Goal: Check status: Check status

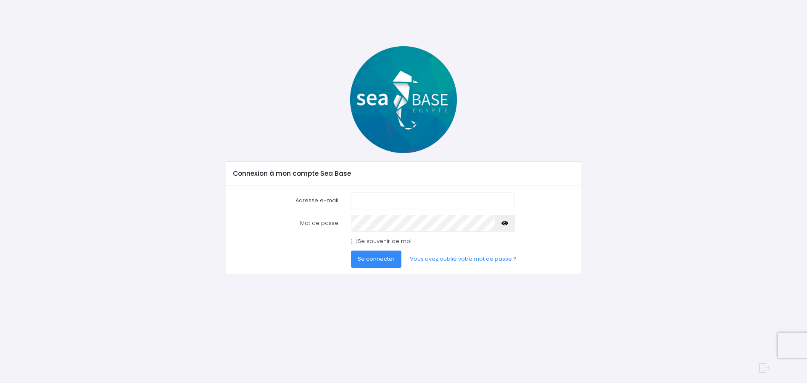
type input "alix.mass@live.fr"
click at [378, 257] on span "Se connecter" at bounding box center [376, 259] width 37 height 8
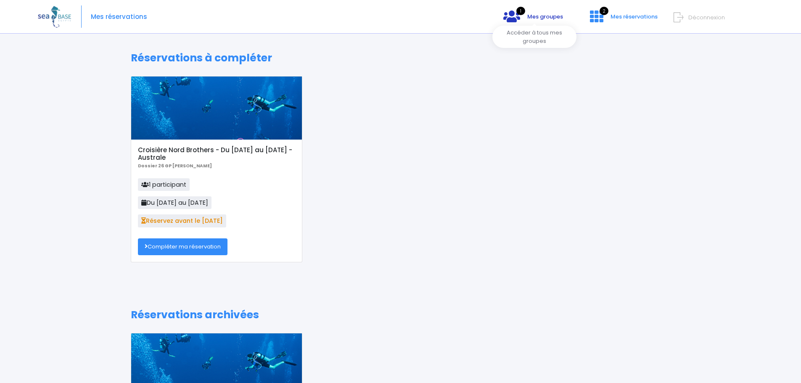
click at [528, 16] on link "1 Mes groupes" at bounding box center [532, 20] width 73 height 8
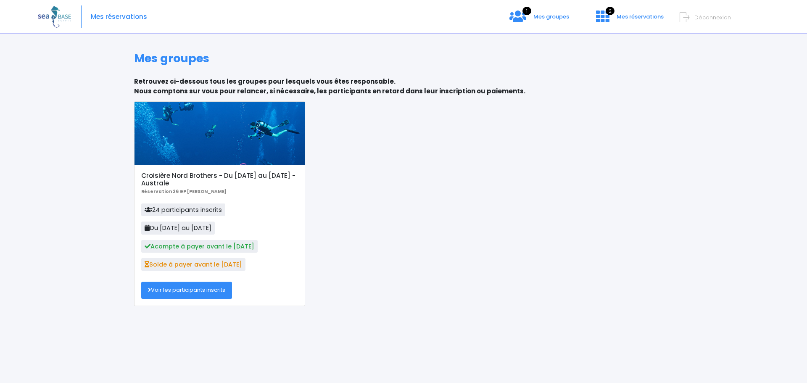
click at [193, 290] on link "Voir les participants inscrits" at bounding box center [186, 290] width 91 height 17
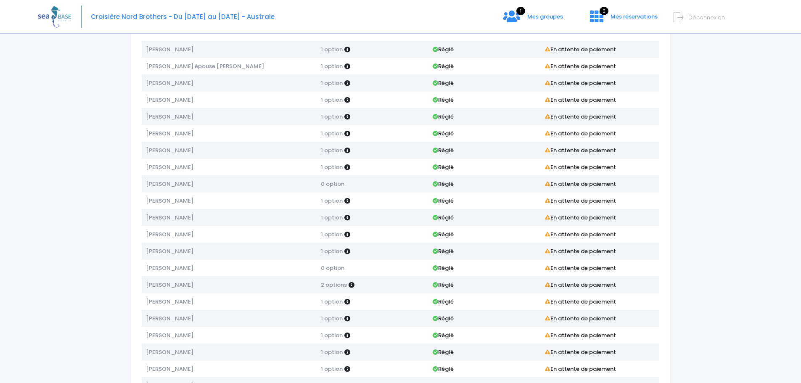
scroll to position [84, 0]
